Goal: Transaction & Acquisition: Purchase product/service

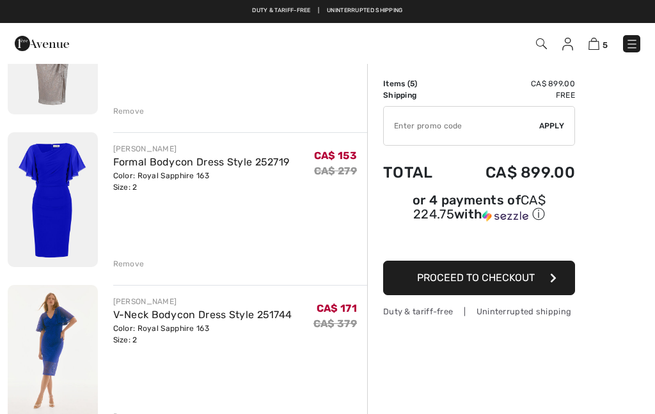
scroll to position [481, 0]
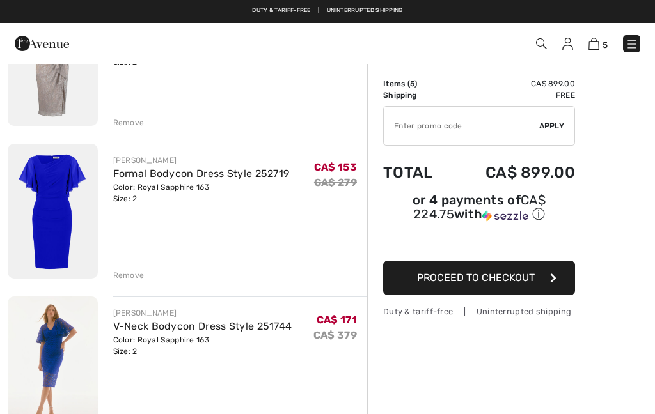
click at [70, 211] on img at bounding box center [53, 211] width 90 height 135
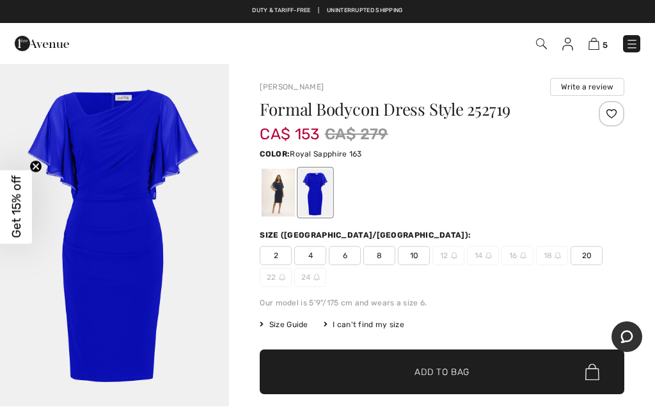
scroll to position [13, 0]
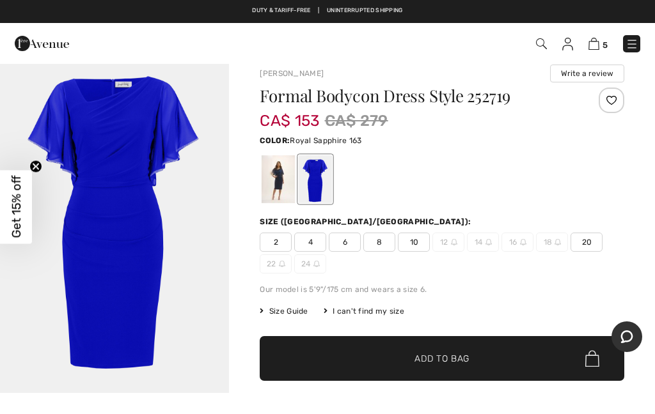
click at [284, 181] on div at bounding box center [277, 179] width 33 height 48
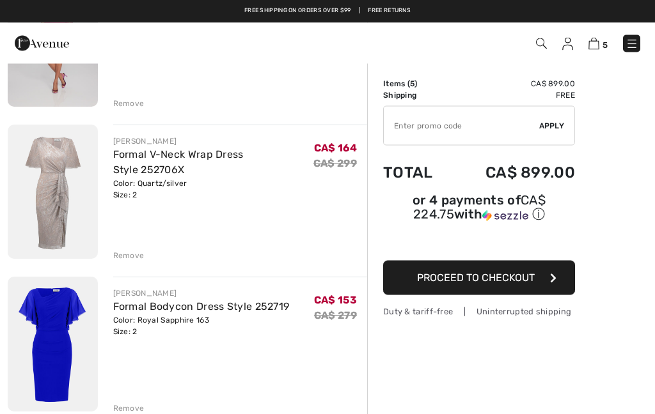
scroll to position [348, 0]
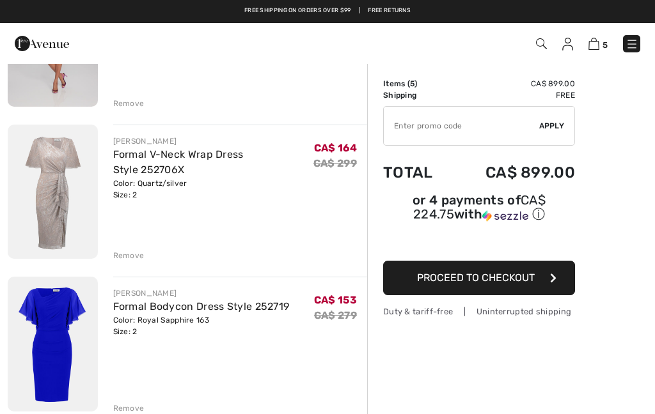
click at [60, 206] on img at bounding box center [53, 192] width 90 height 135
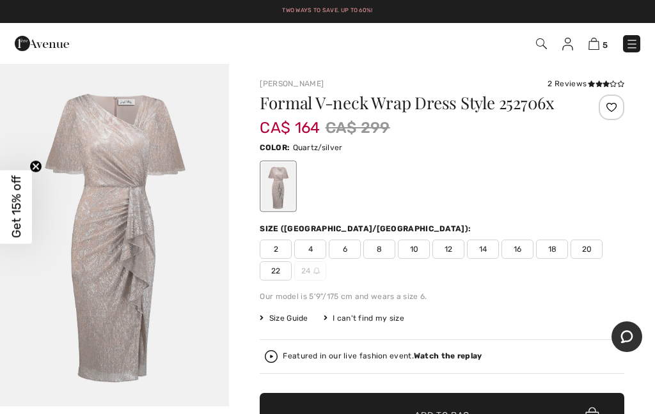
click at [540, 45] on img at bounding box center [541, 43] width 11 height 11
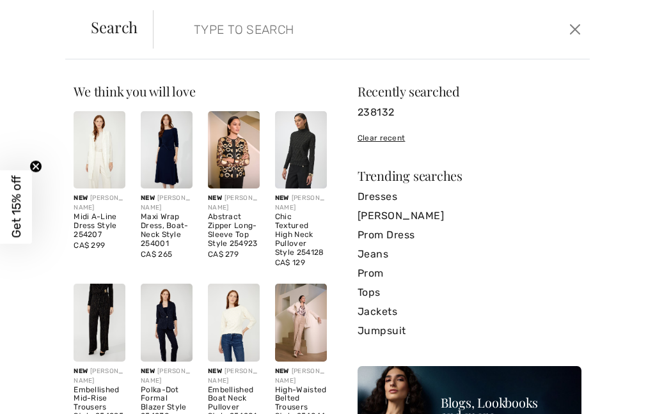
click at [327, 31] on input "search" at bounding box center [327, 29] width 286 height 38
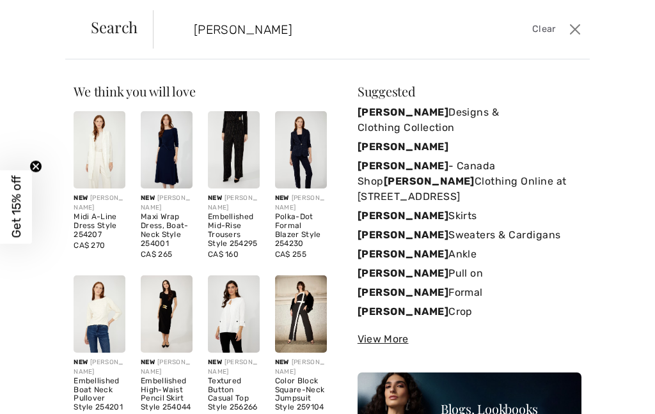
type input "[PERSON_NAME]"
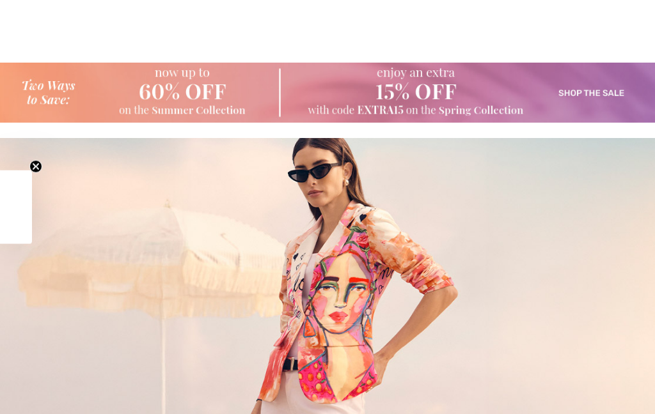
checkbox input "true"
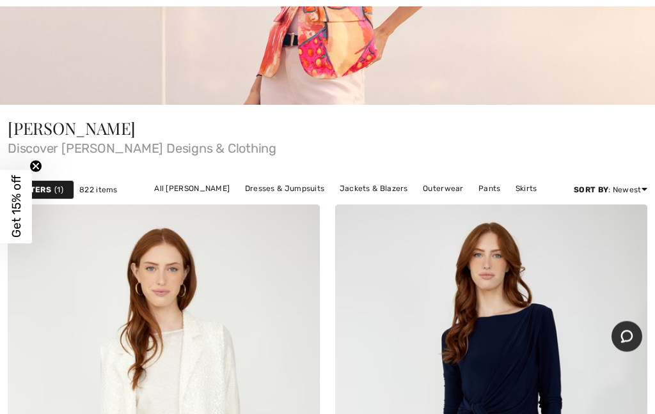
scroll to position [325, 0]
click at [282, 187] on link "Dresses & Jumpsuits" at bounding box center [284, 188] width 93 height 17
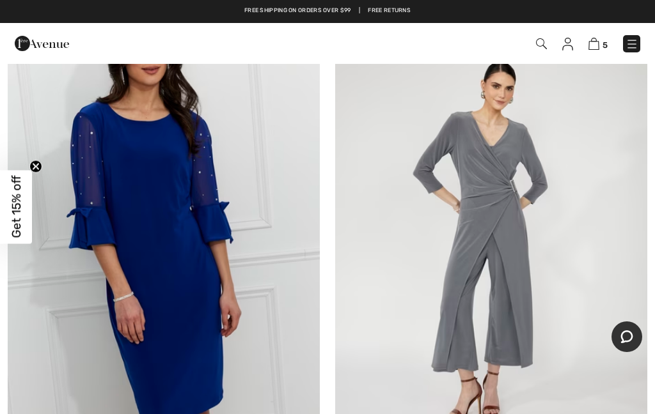
scroll to position [9392, 0]
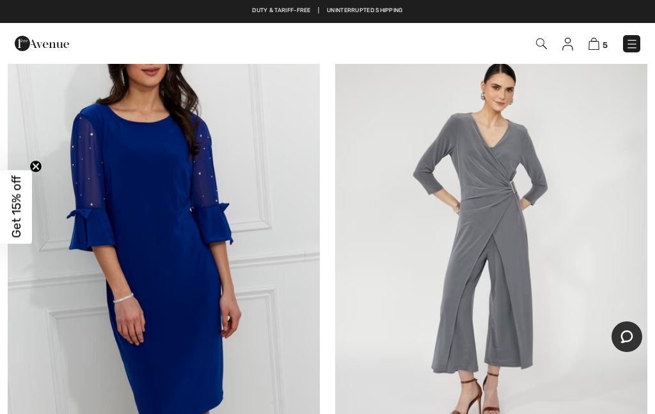
click at [189, 256] on img at bounding box center [164, 244] width 312 height 468
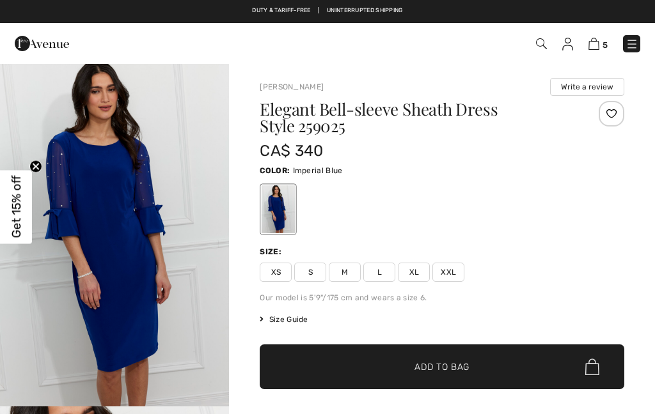
checkbox input "true"
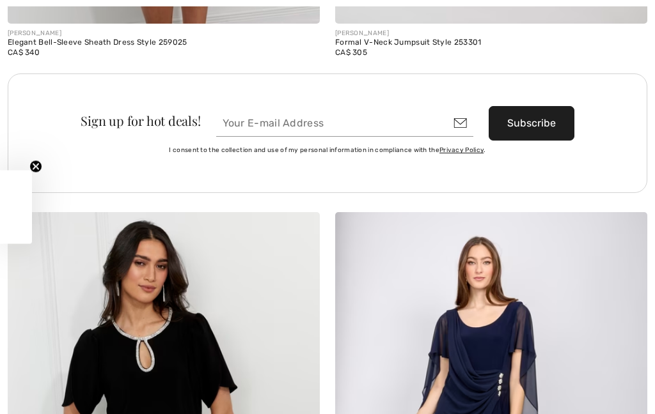
checkbox input "true"
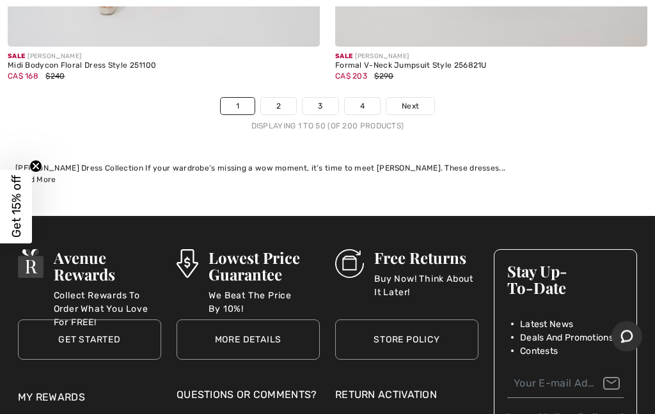
scroll to position [13714, 0]
click at [420, 98] on link "Next" at bounding box center [410, 106] width 48 height 17
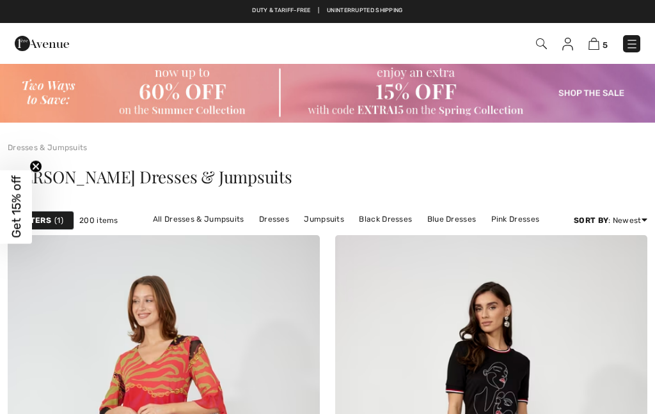
checkbox input "true"
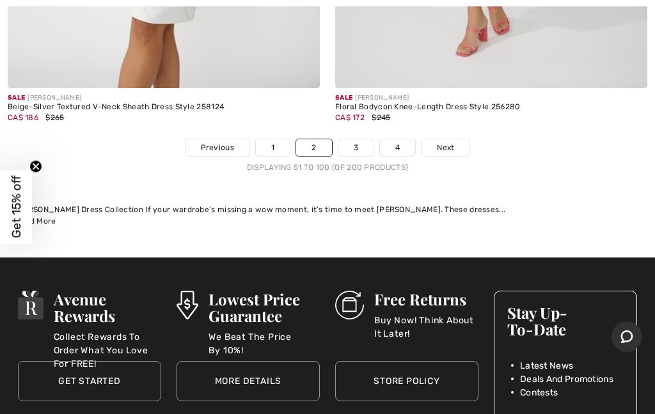
scroll to position [13666, 0]
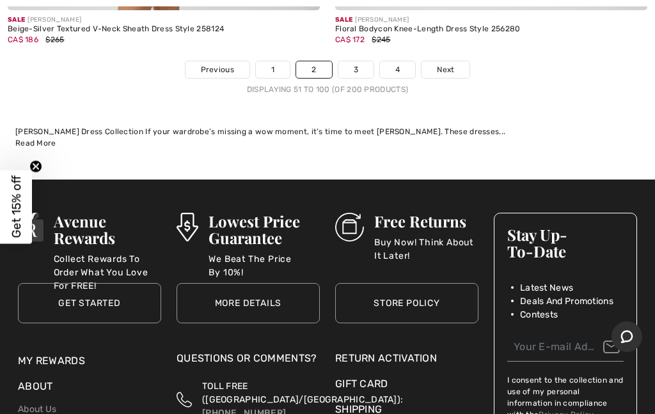
click at [446, 64] on span "Next" at bounding box center [445, 70] width 17 height 12
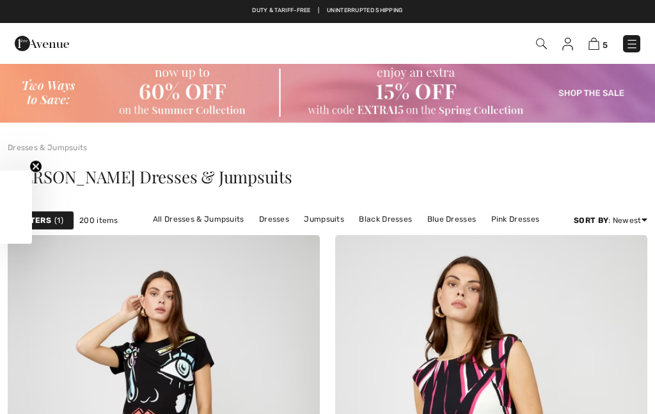
checkbox input "true"
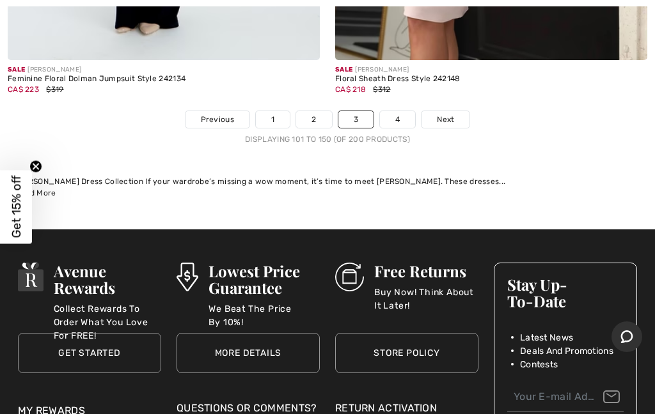
scroll to position [13620, 0]
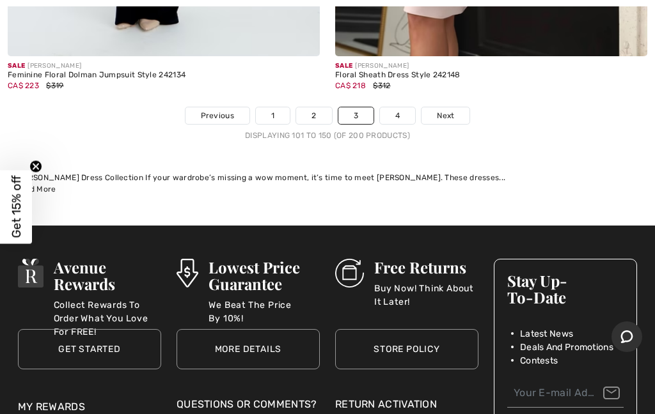
click at [452, 110] on span "Next" at bounding box center [445, 116] width 17 height 12
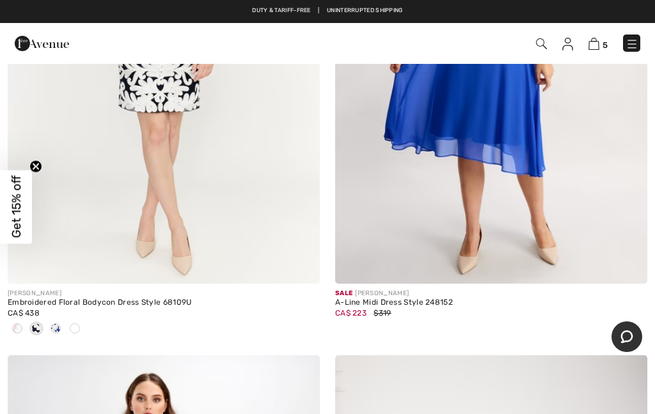
scroll to position [1455, 0]
click at [78, 329] on span at bounding box center [75, 329] width 10 height 10
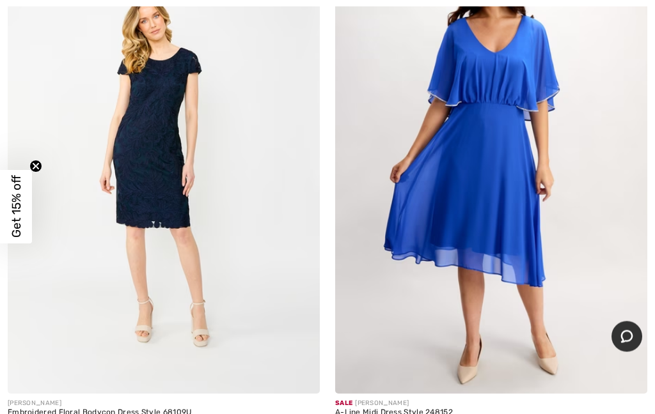
scroll to position [1345, 0]
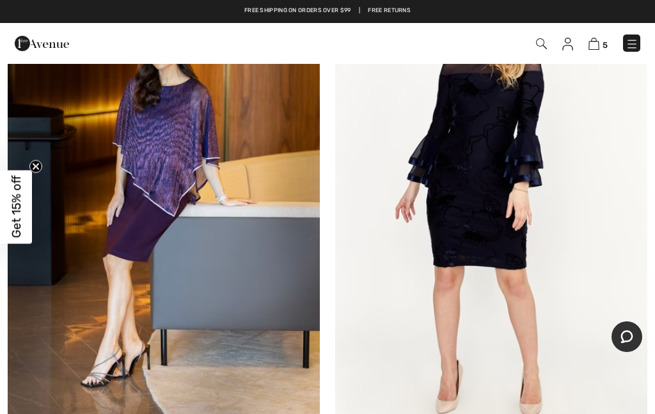
scroll to position [11586, 0]
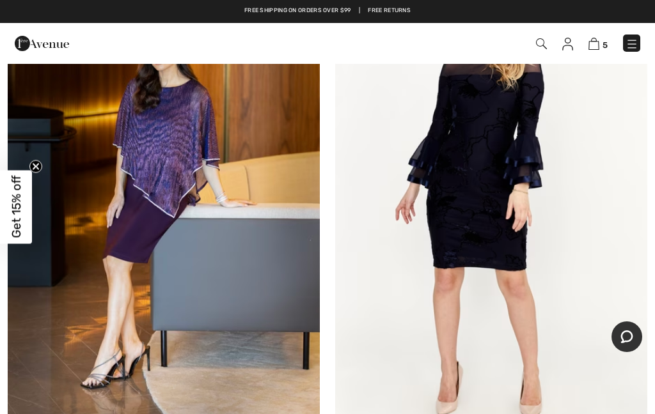
click at [536, 275] on img at bounding box center [491, 198] width 312 height 468
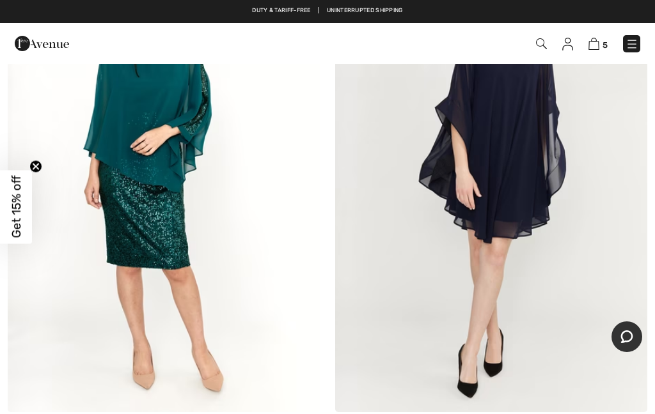
scroll to position [9373, 0]
